Goal: Task Accomplishment & Management: Use online tool/utility

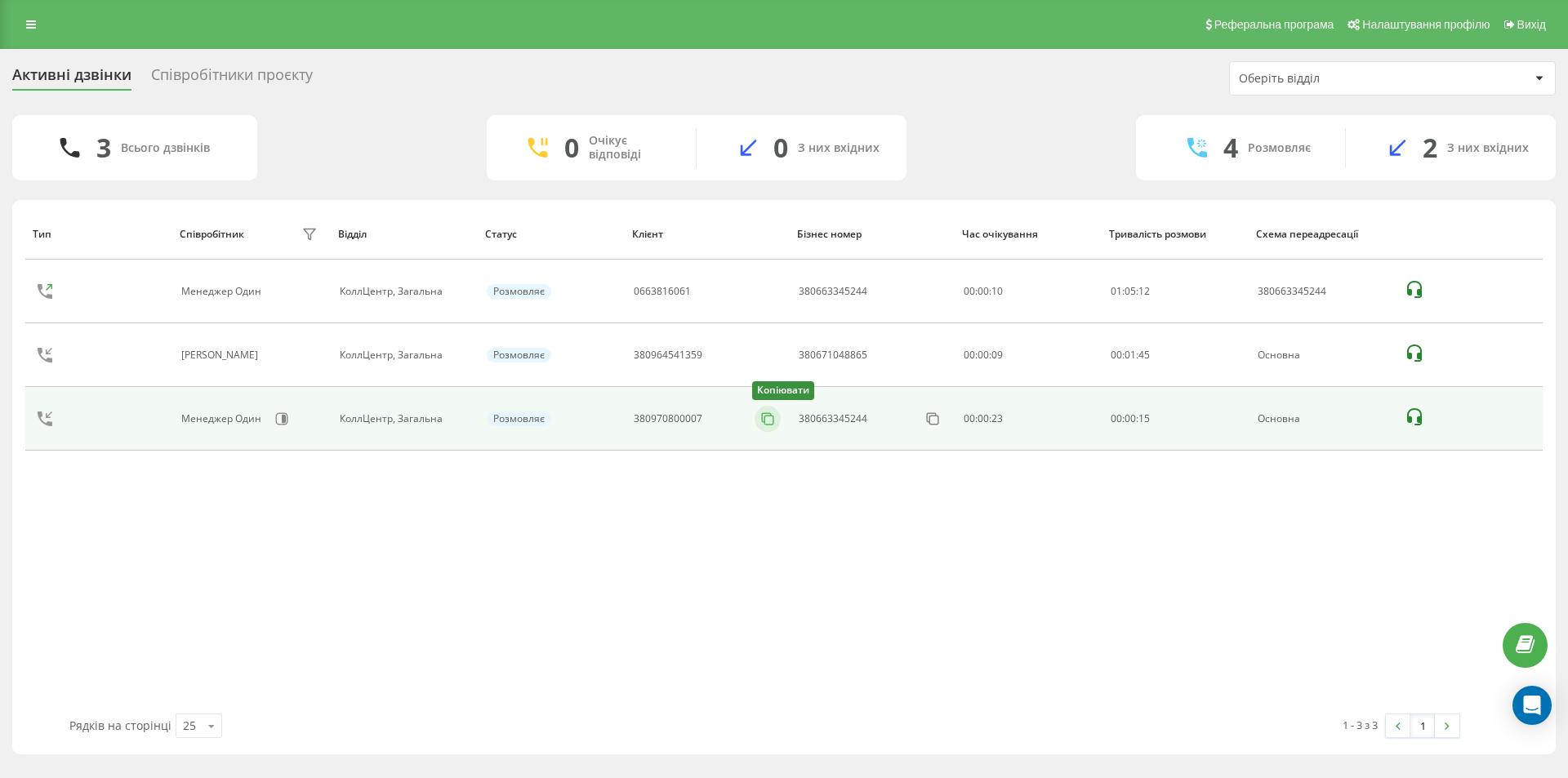
click at [769, 413] on icon at bounding box center [768, 419] width 17 height 17
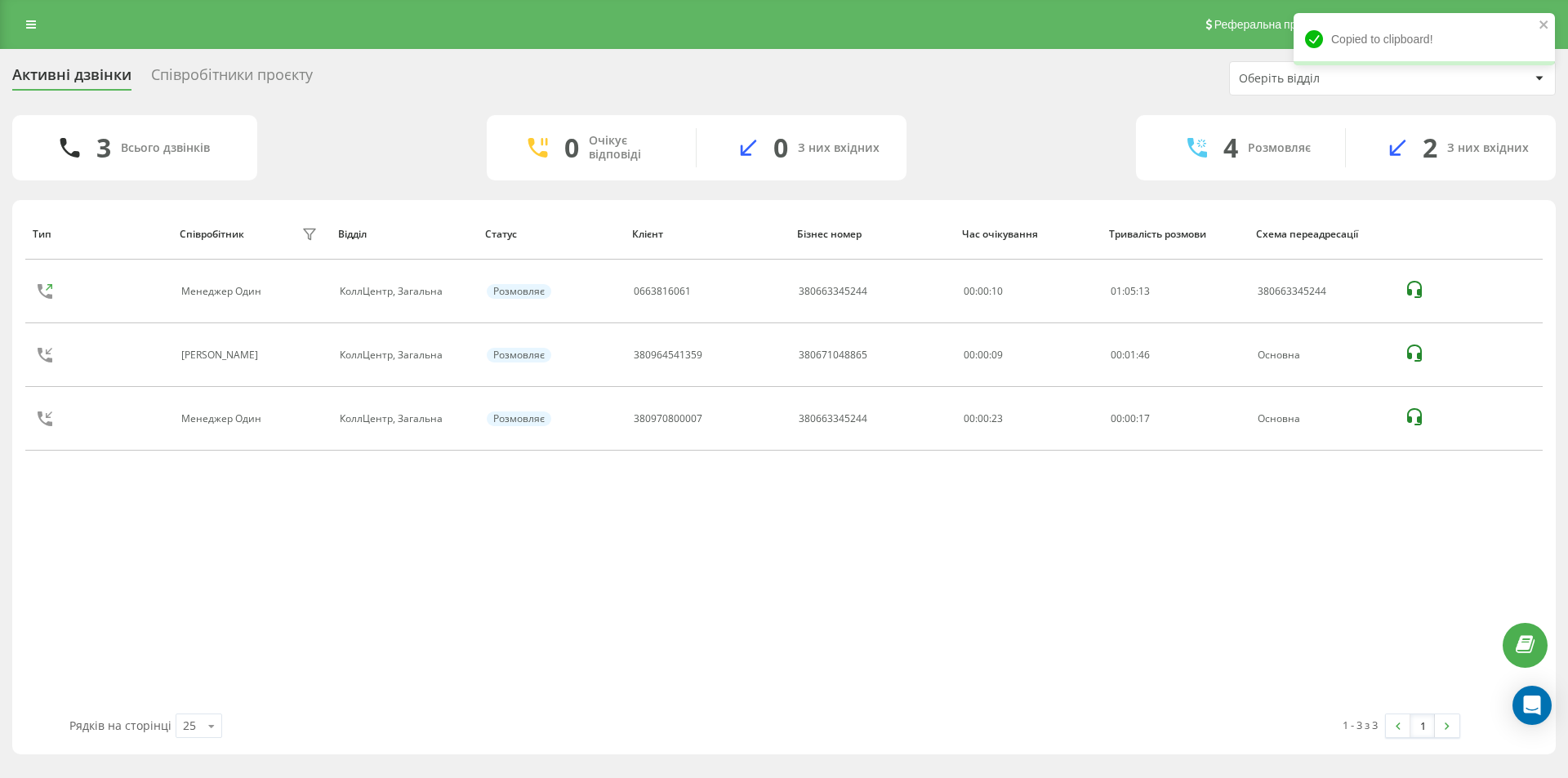
drag, startPoint x: 767, startPoint y: 422, endPoint x: 689, endPoint y: 534, distance: 136.5
click at [0, 0] on icon at bounding box center [0, 0] width 0 height 0
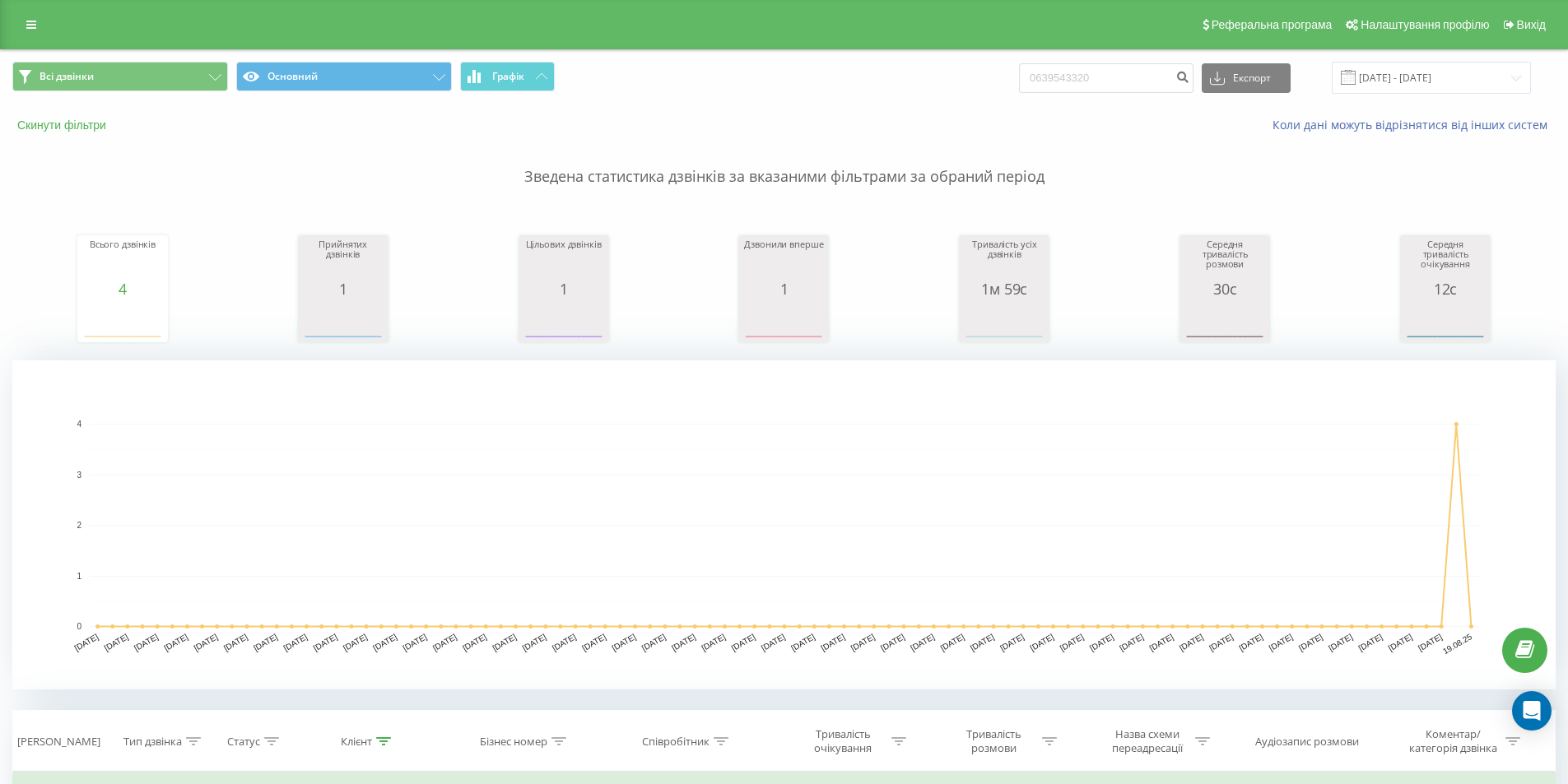
click at [76, 123] on button "Скинути фільтри" at bounding box center [63, 125] width 102 height 15
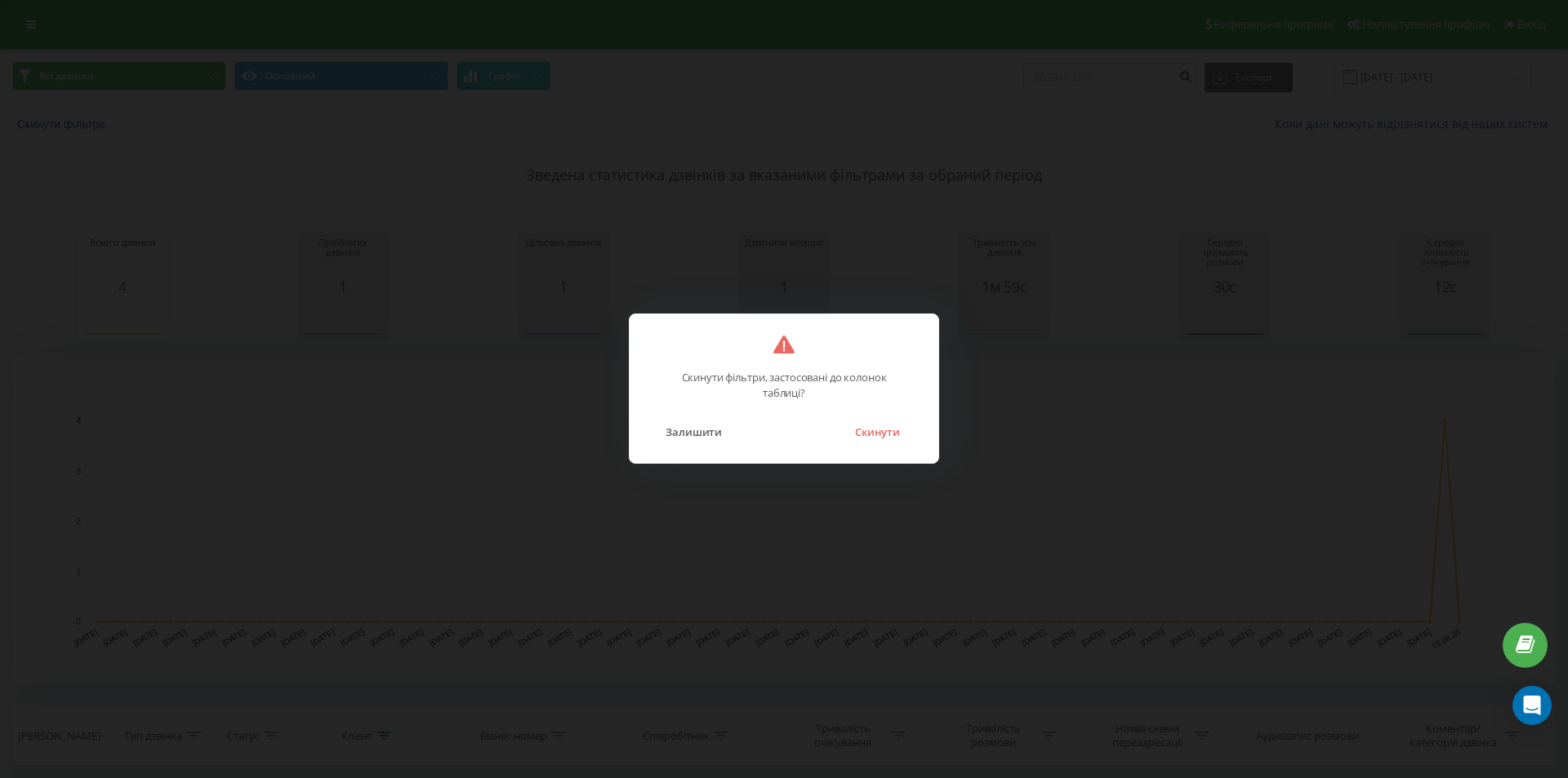
drag, startPoint x: 876, startPoint y: 432, endPoint x: 892, endPoint y: 426, distance: 17.1
click at [877, 431] on button "Скинути" at bounding box center [877, 432] width 61 height 21
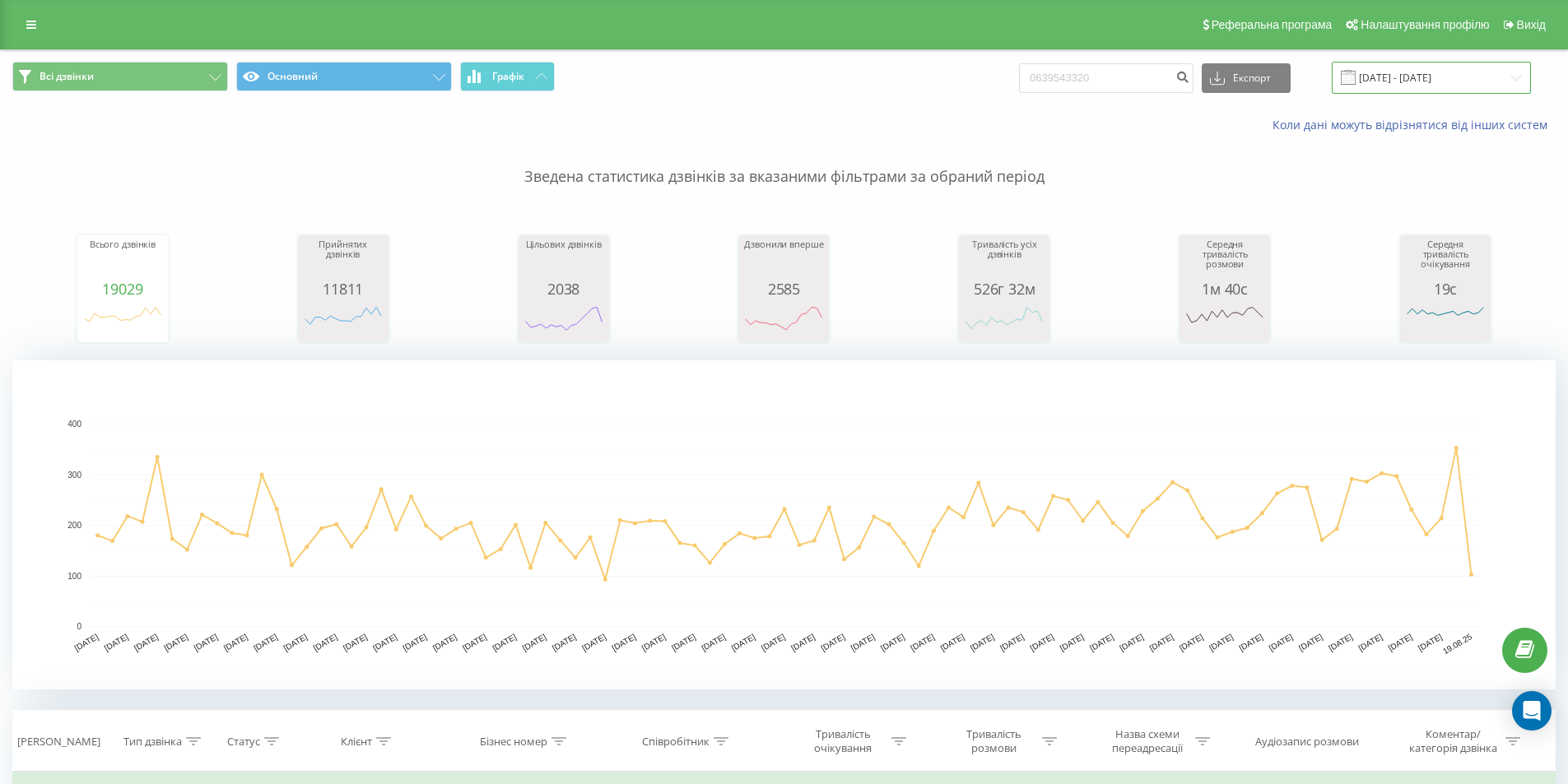
click at [1436, 69] on input "19.05.2025 - 19.08.2025" at bounding box center [1431, 78] width 199 height 32
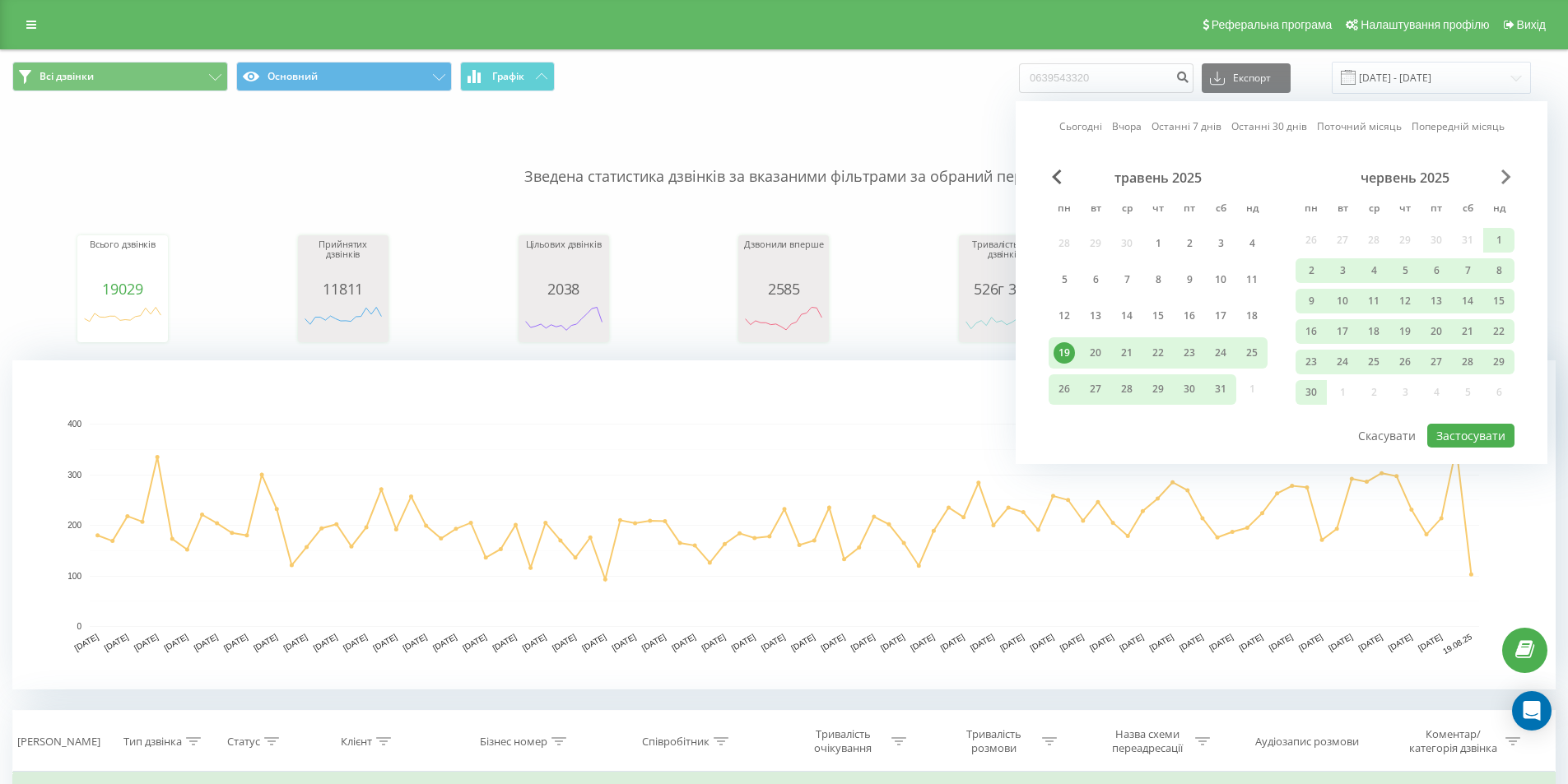
click at [1505, 175] on span "Next Month" at bounding box center [1506, 177] width 10 height 15
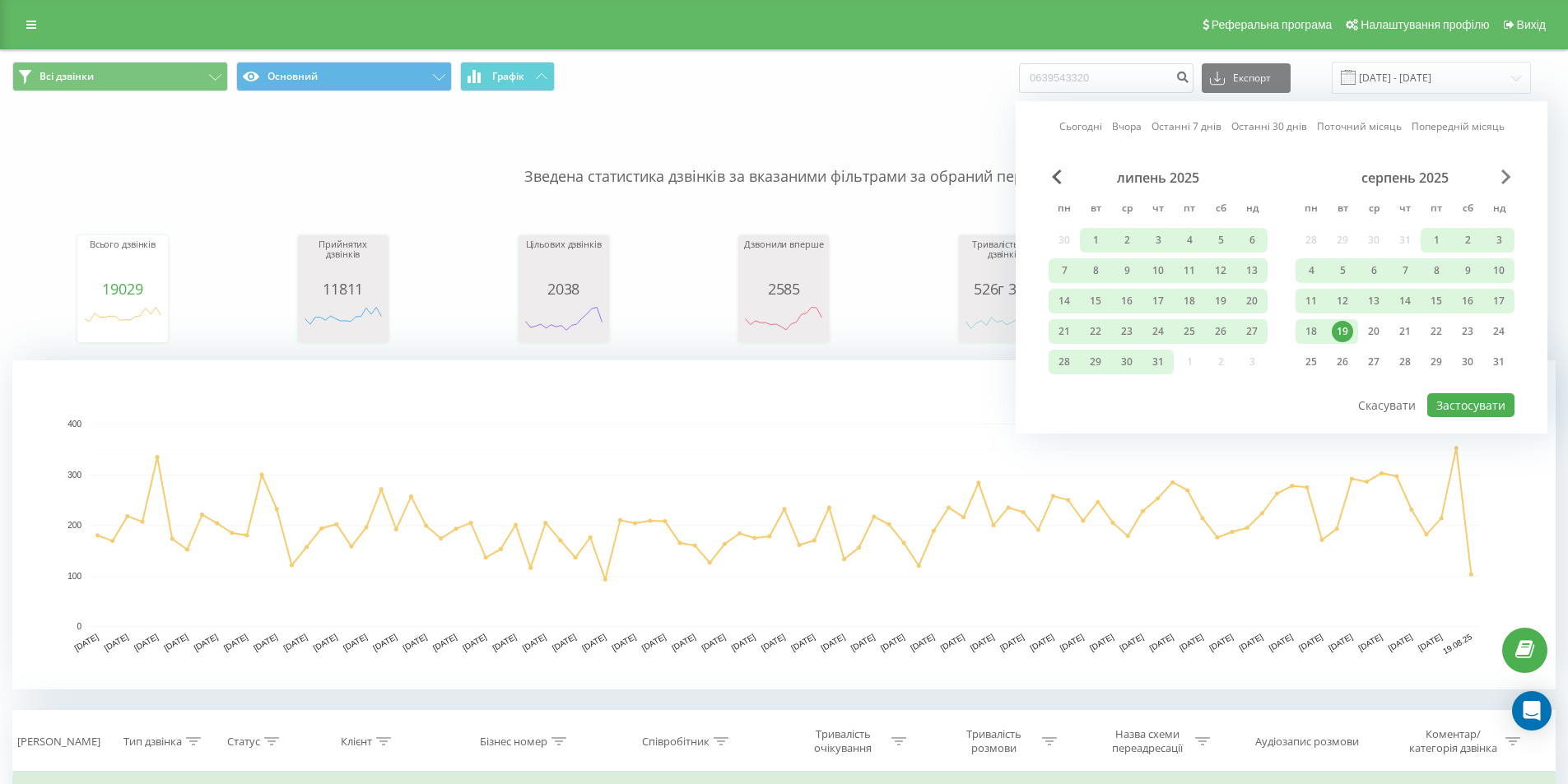
click at [1505, 175] on span "Next Month" at bounding box center [1506, 177] width 10 height 15
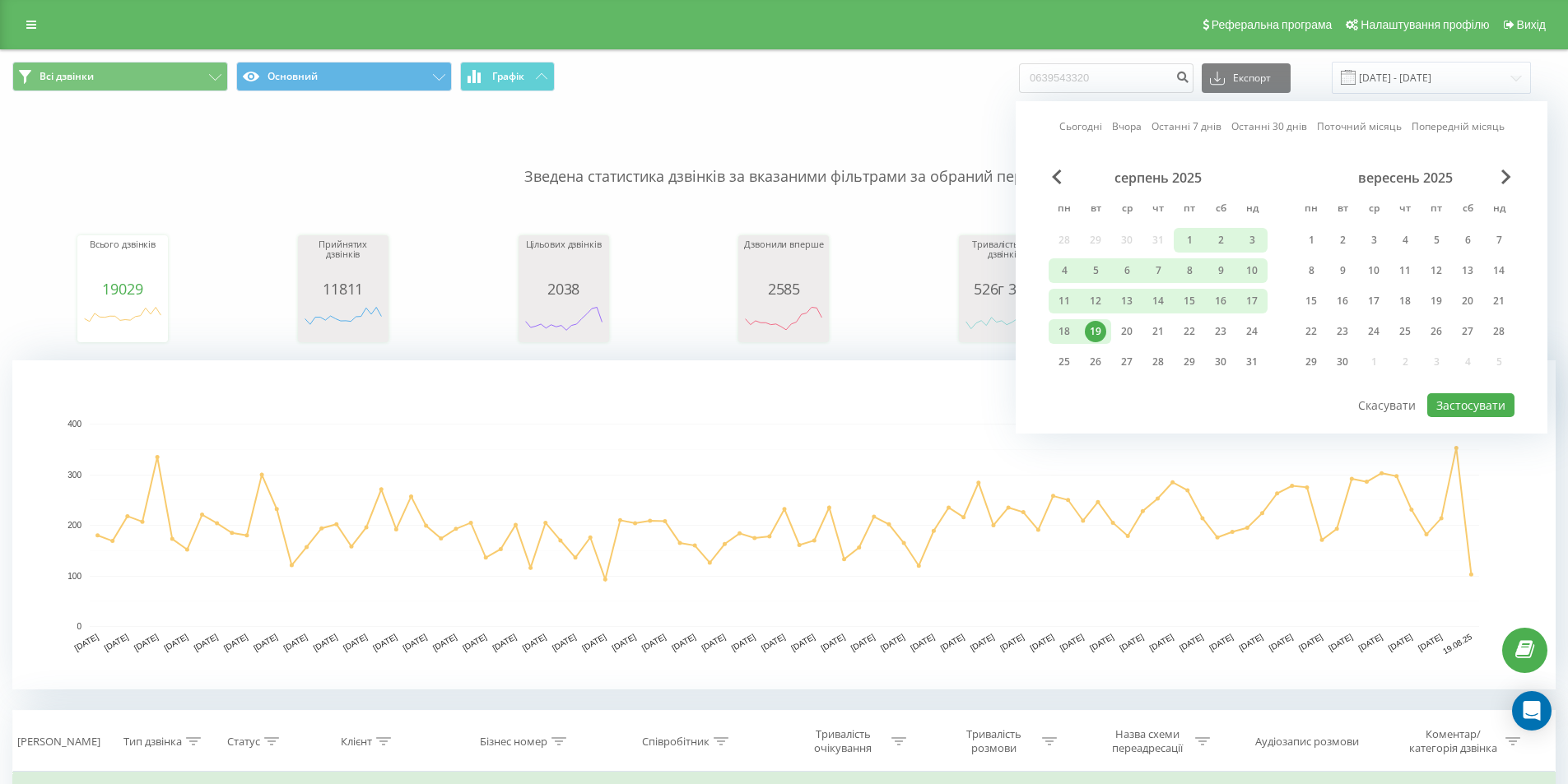
click at [1096, 331] on div "19" at bounding box center [1095, 331] width 22 height 22
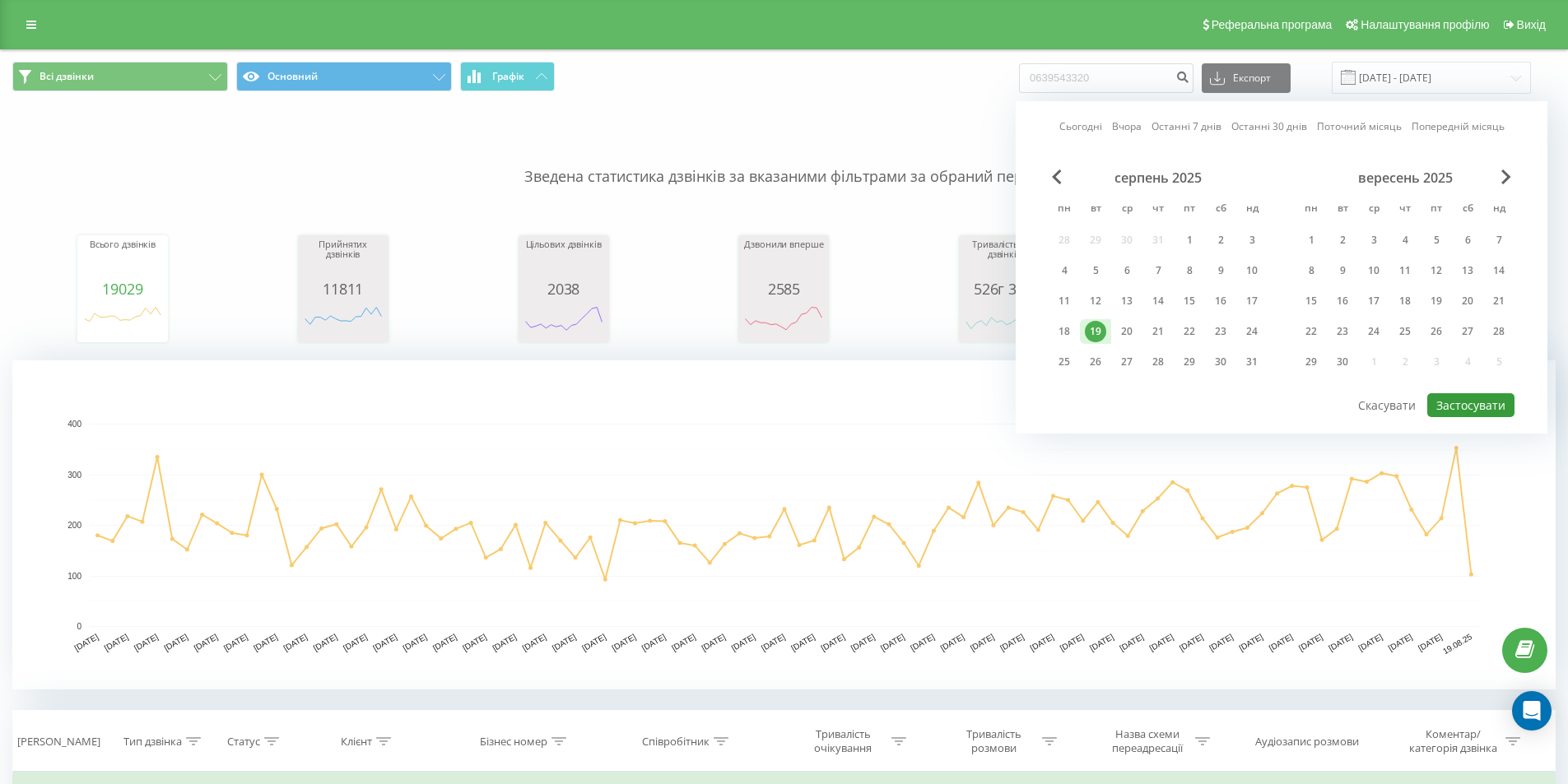
click at [1482, 399] on button "Застосувати" at bounding box center [1470, 404] width 87 height 23
type input "19.08.2025 - 19.08.2025"
